Goal: Find specific page/section: Find specific page/section

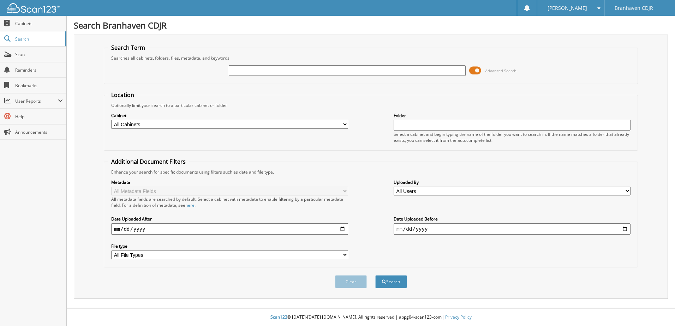
drag, startPoint x: 265, startPoint y: 69, endPoint x: 670, endPoint y: 21, distance: 407.7
click at [267, 71] on input "text" at bounding box center [347, 70] width 237 height 11
type input "2596704"
click at [376, 276] on button "Search" at bounding box center [392, 282] width 32 height 13
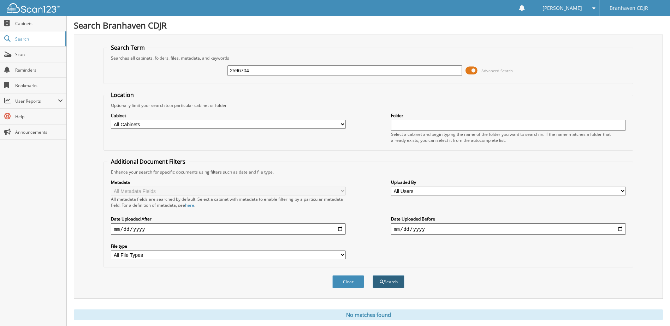
click at [395, 286] on button "Search" at bounding box center [389, 282] width 32 height 13
click at [41, 58] on link "Scan" at bounding box center [33, 54] width 66 height 15
